Goal: Task Accomplishment & Management: Use online tool/utility

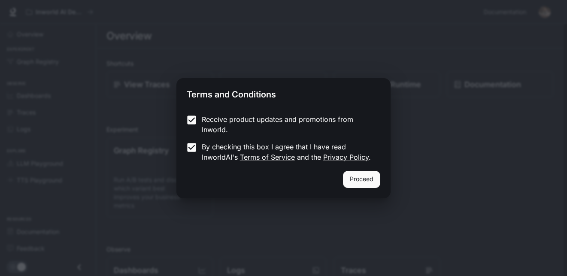
click at [364, 177] on button "Proceed" at bounding box center [361, 179] width 37 height 17
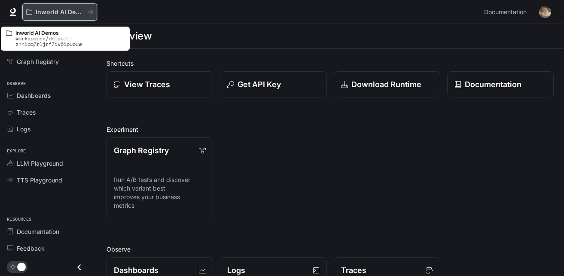
click at [79, 11] on p "Inworld AI Demos" at bounding box center [60, 12] width 48 height 7
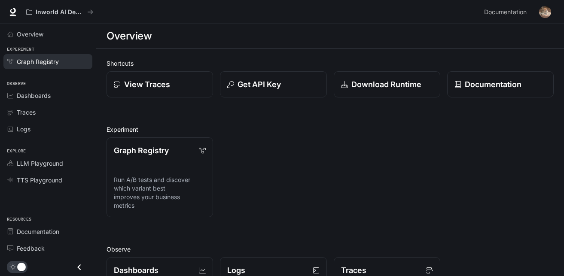
click at [41, 61] on span "Graph Registry" at bounding box center [38, 61] width 42 height 9
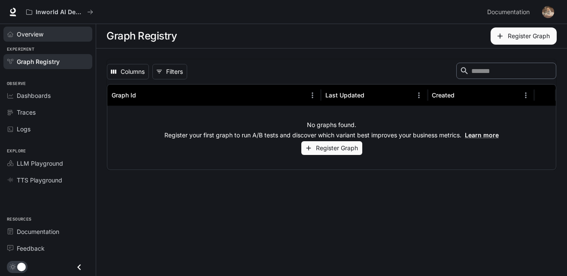
click at [61, 34] on div "Overview" at bounding box center [53, 34] width 72 height 9
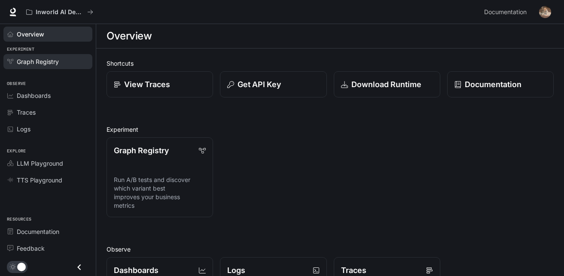
click at [57, 66] on span "Graph Registry" at bounding box center [38, 61] width 42 height 9
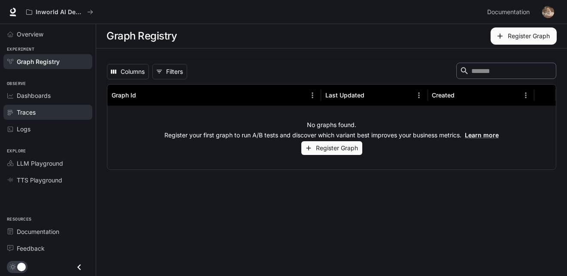
click at [55, 107] on link "Traces" at bounding box center [47, 112] width 89 height 15
